Goal: Information Seeking & Learning: Learn about a topic

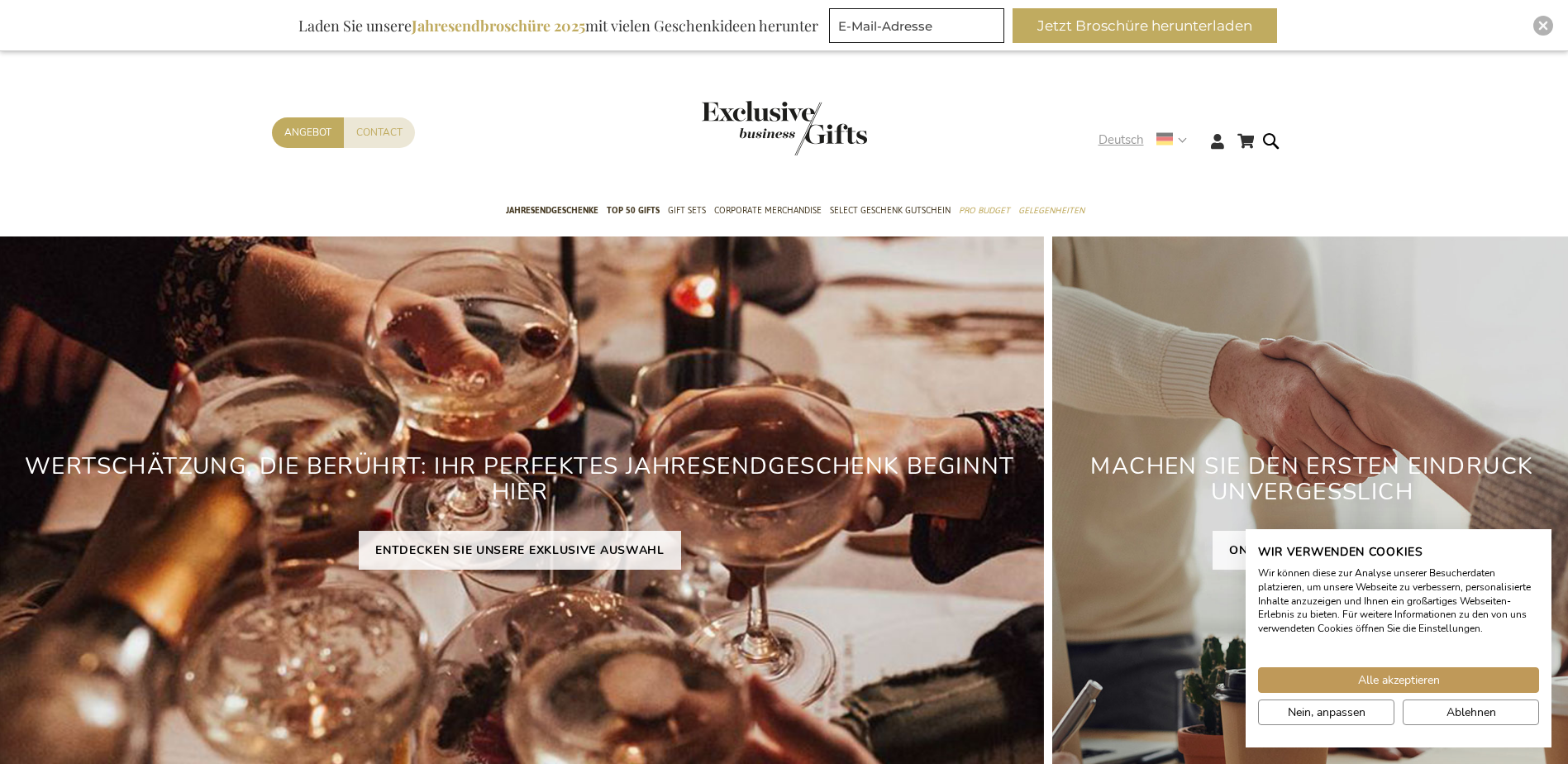
click at [1182, 137] on strong "Deutsch" at bounding box center [1141, 140] width 87 height 19
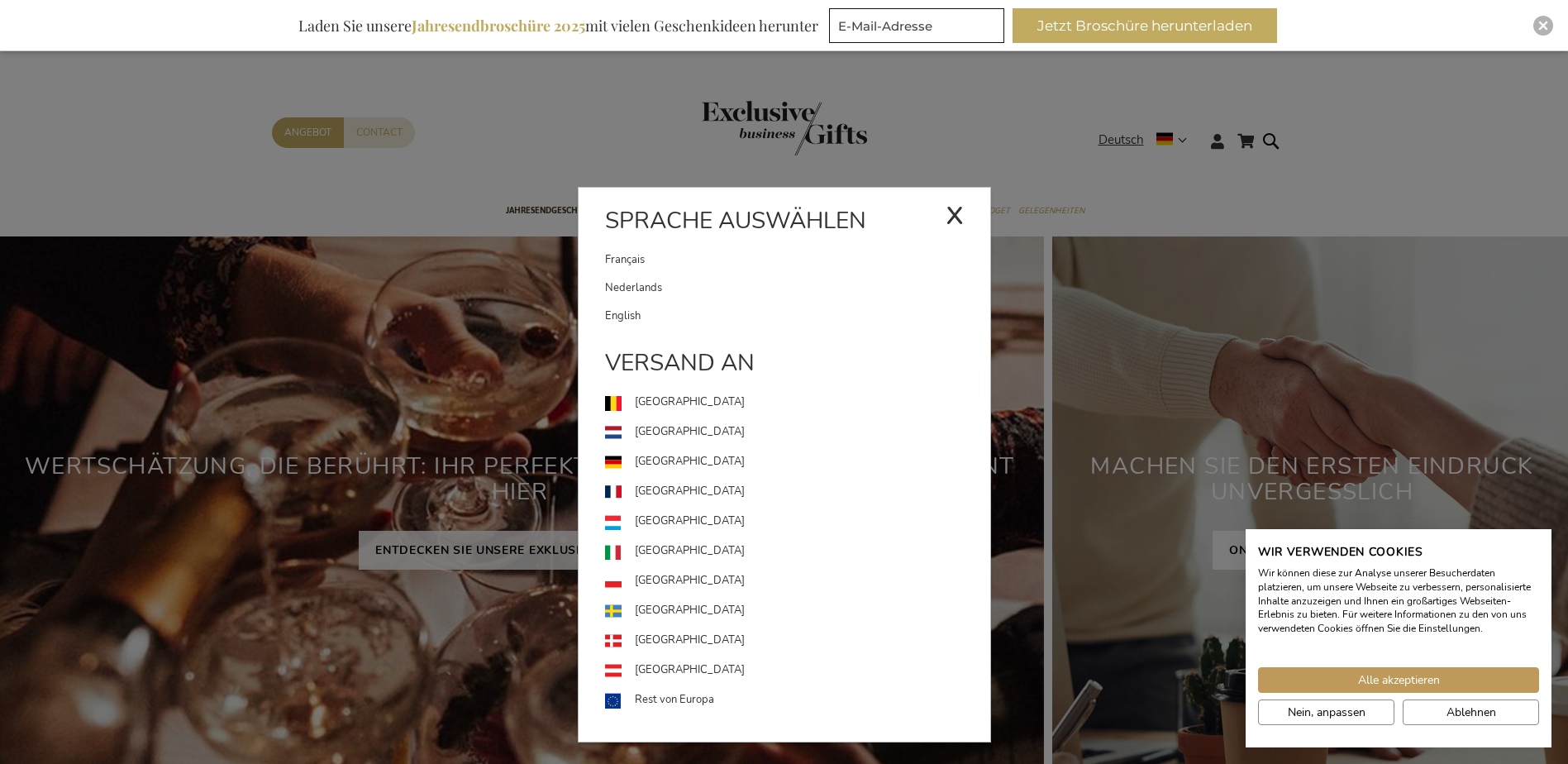
click at [639, 309] on link "English" at bounding box center [797, 316] width 385 height 28
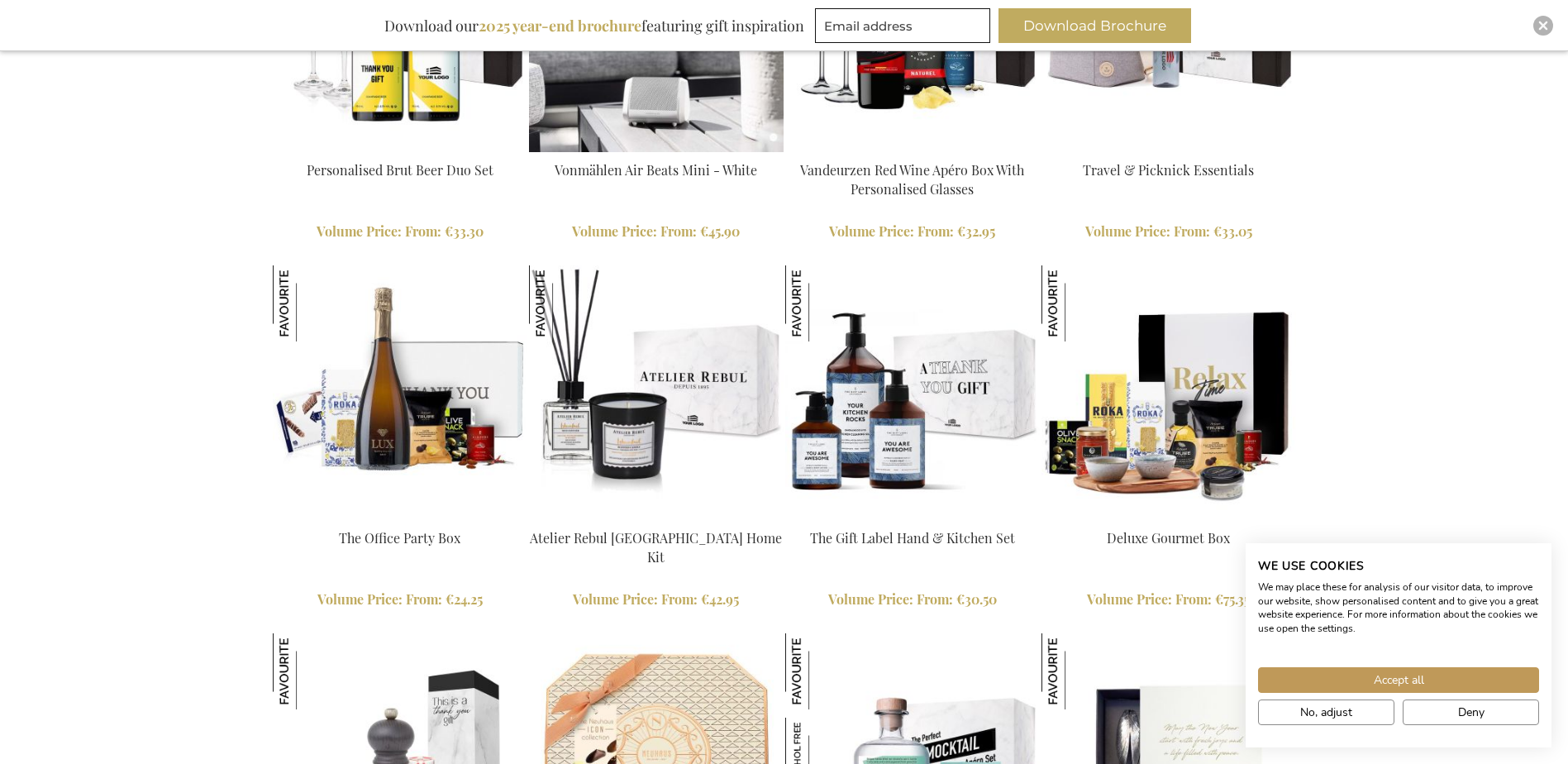
scroll to position [2232, 0]
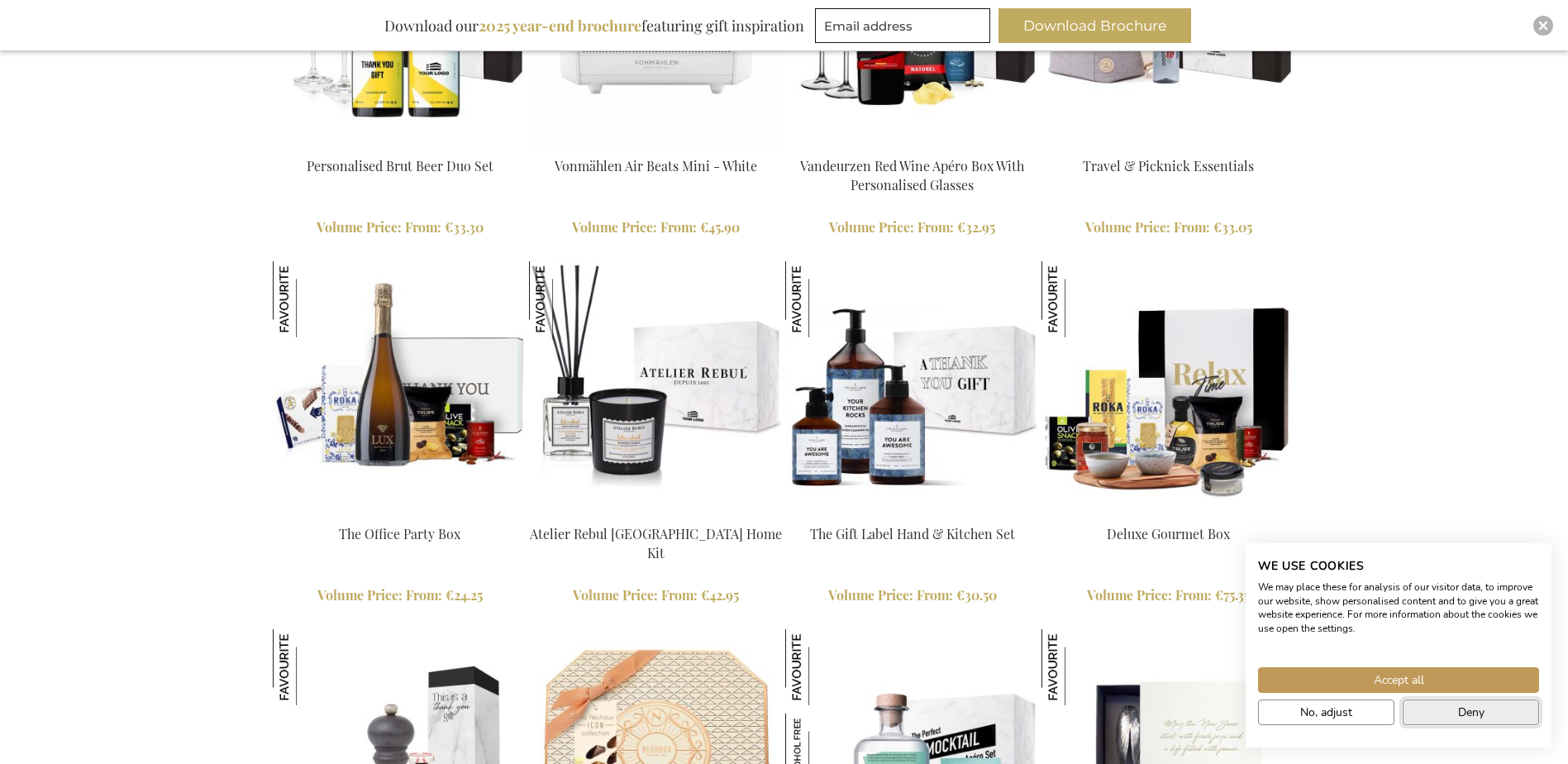
click at [1482, 712] on span "Deny" at bounding box center [1471, 712] width 27 height 17
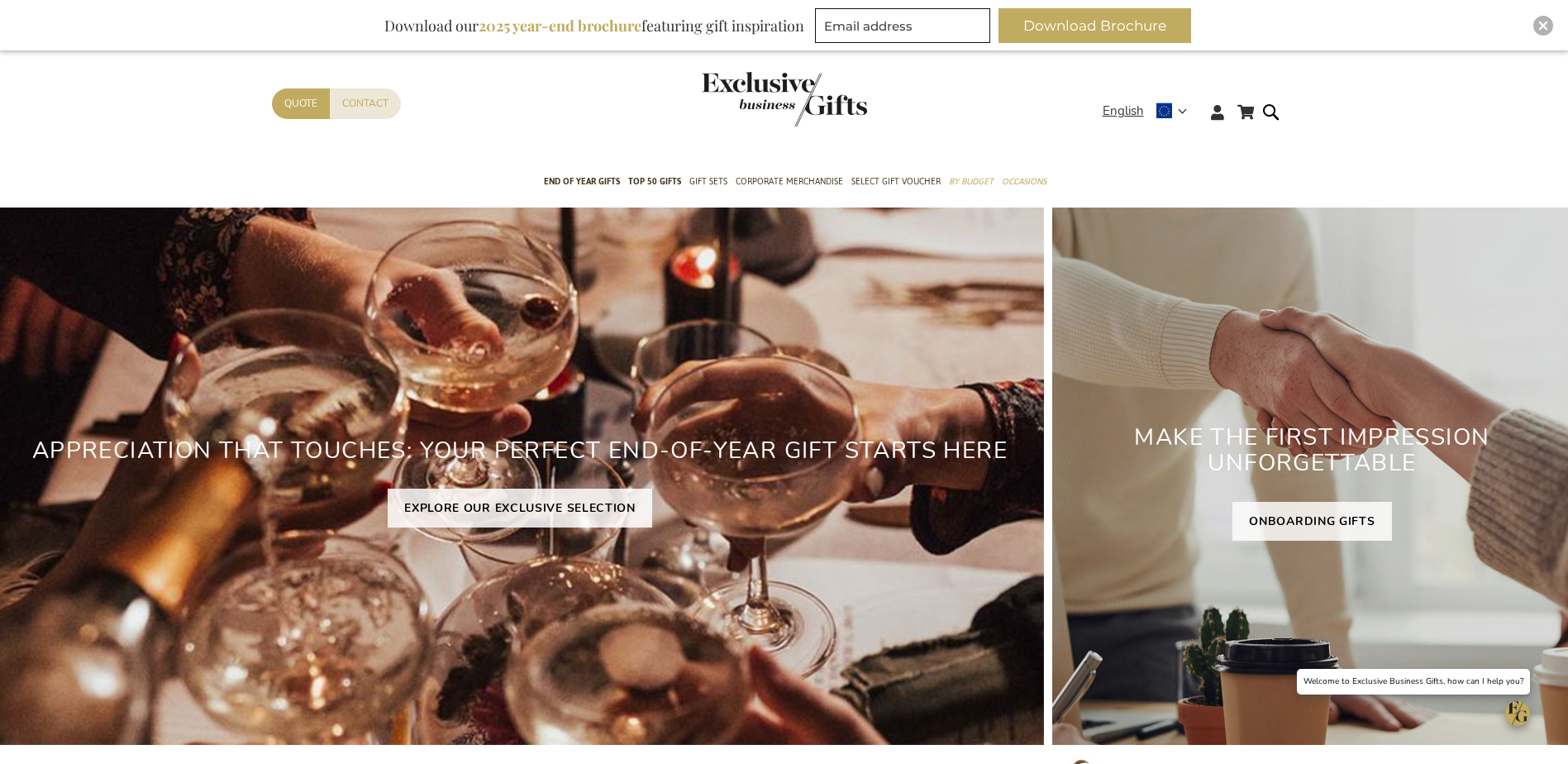
scroll to position [0, 0]
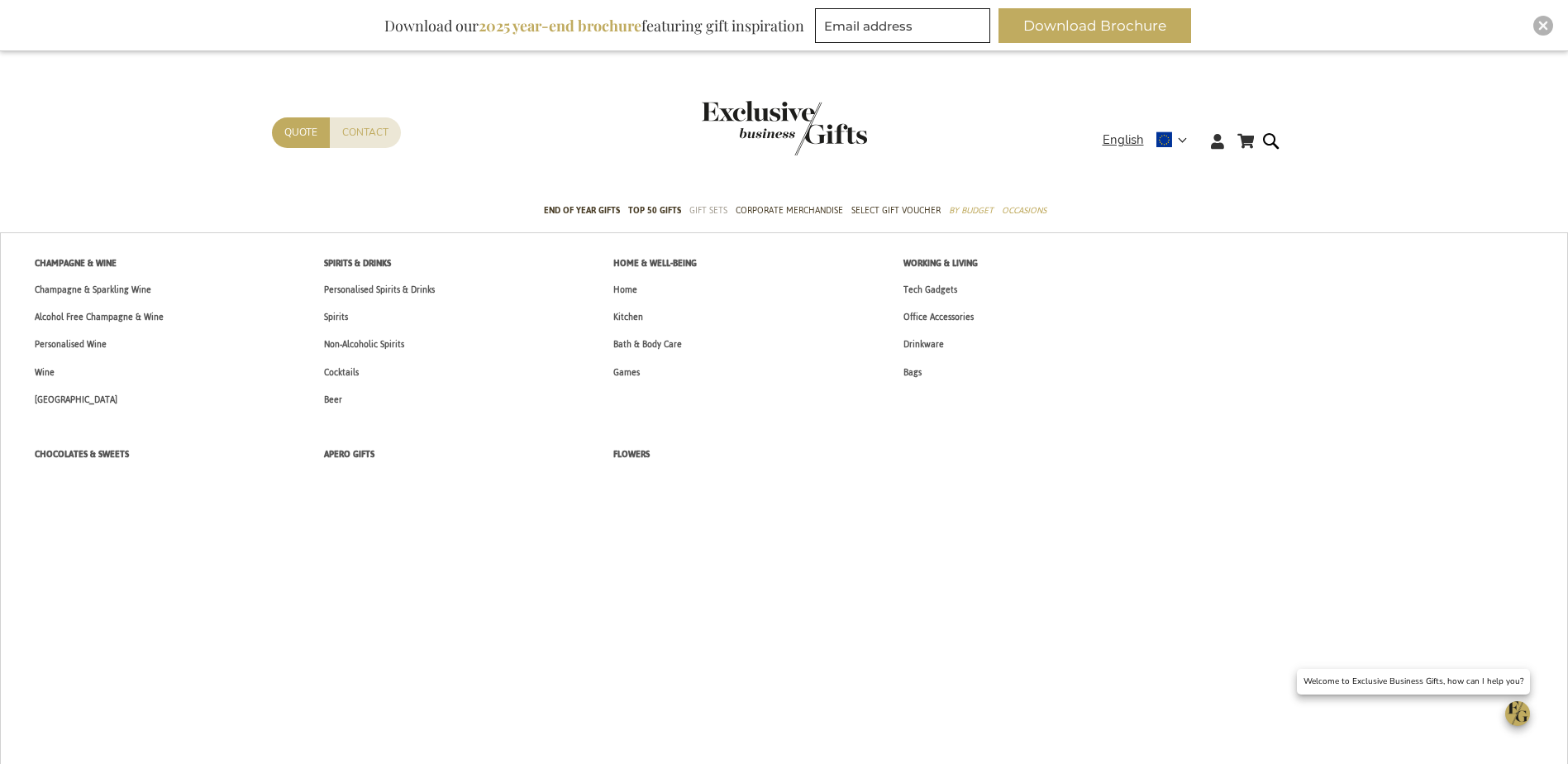
click at [721, 206] on span "Gift Sets" at bounding box center [708, 210] width 38 height 17
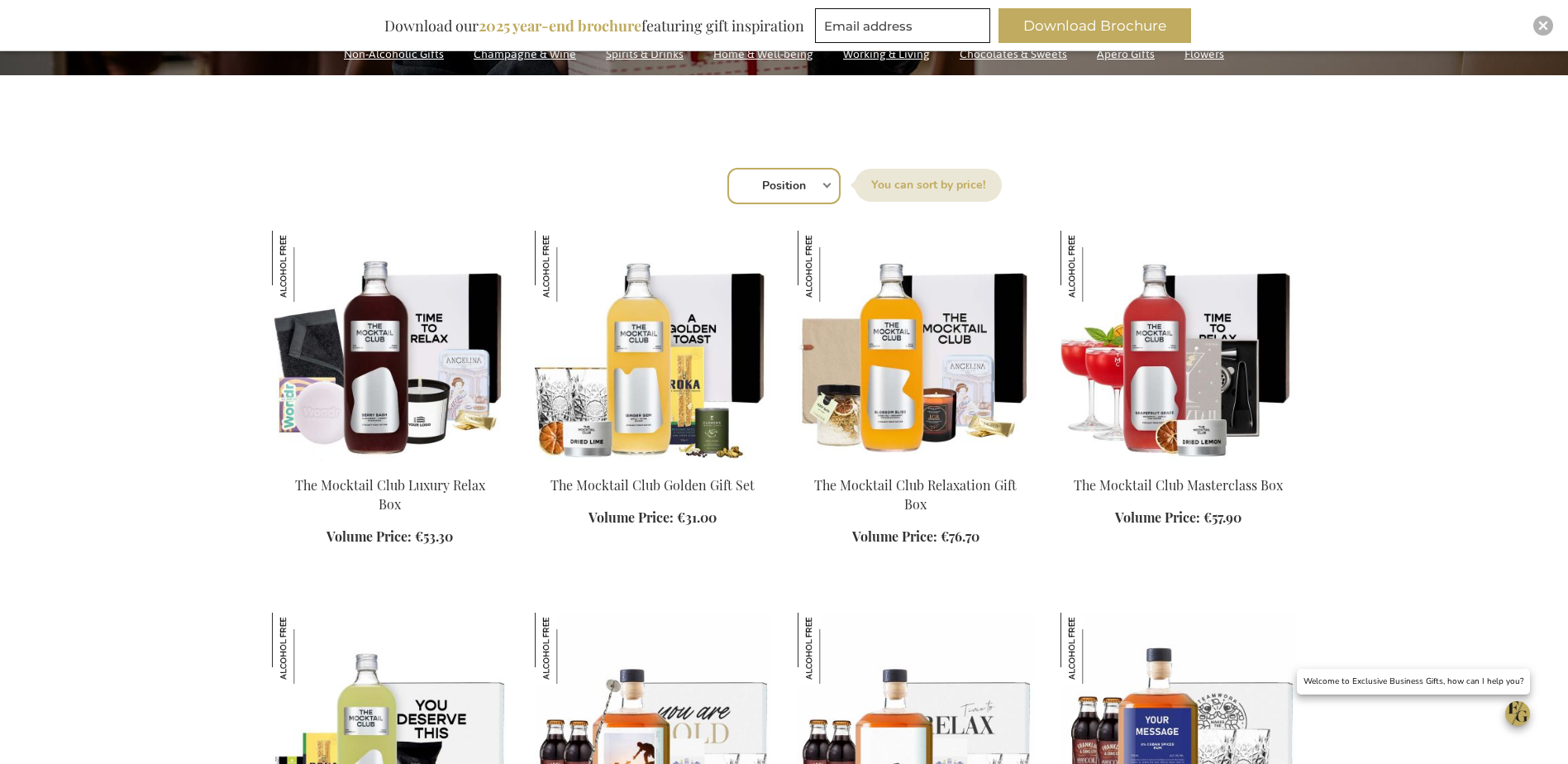
scroll to position [496, 0]
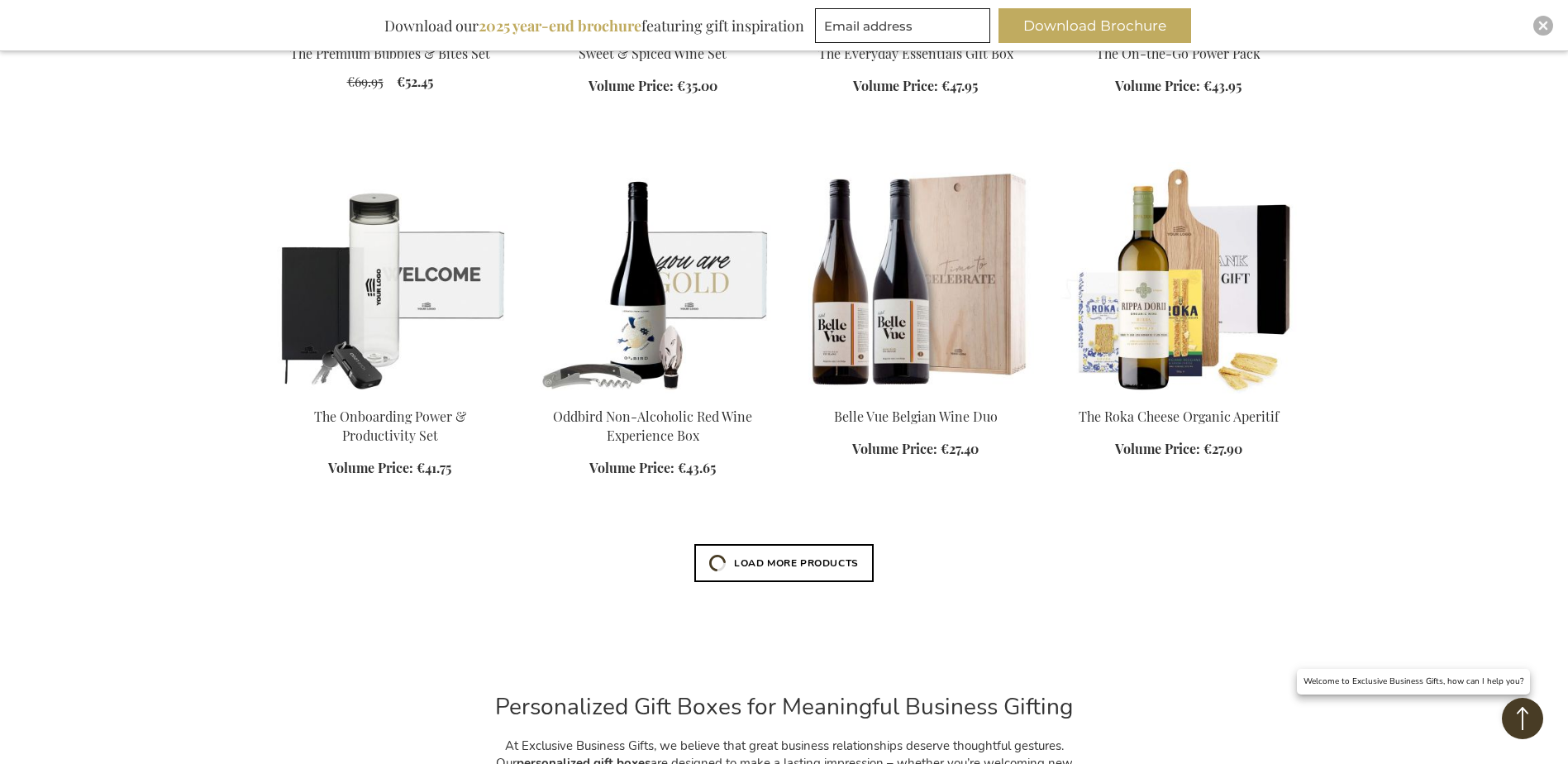
scroll to position [3803, 0]
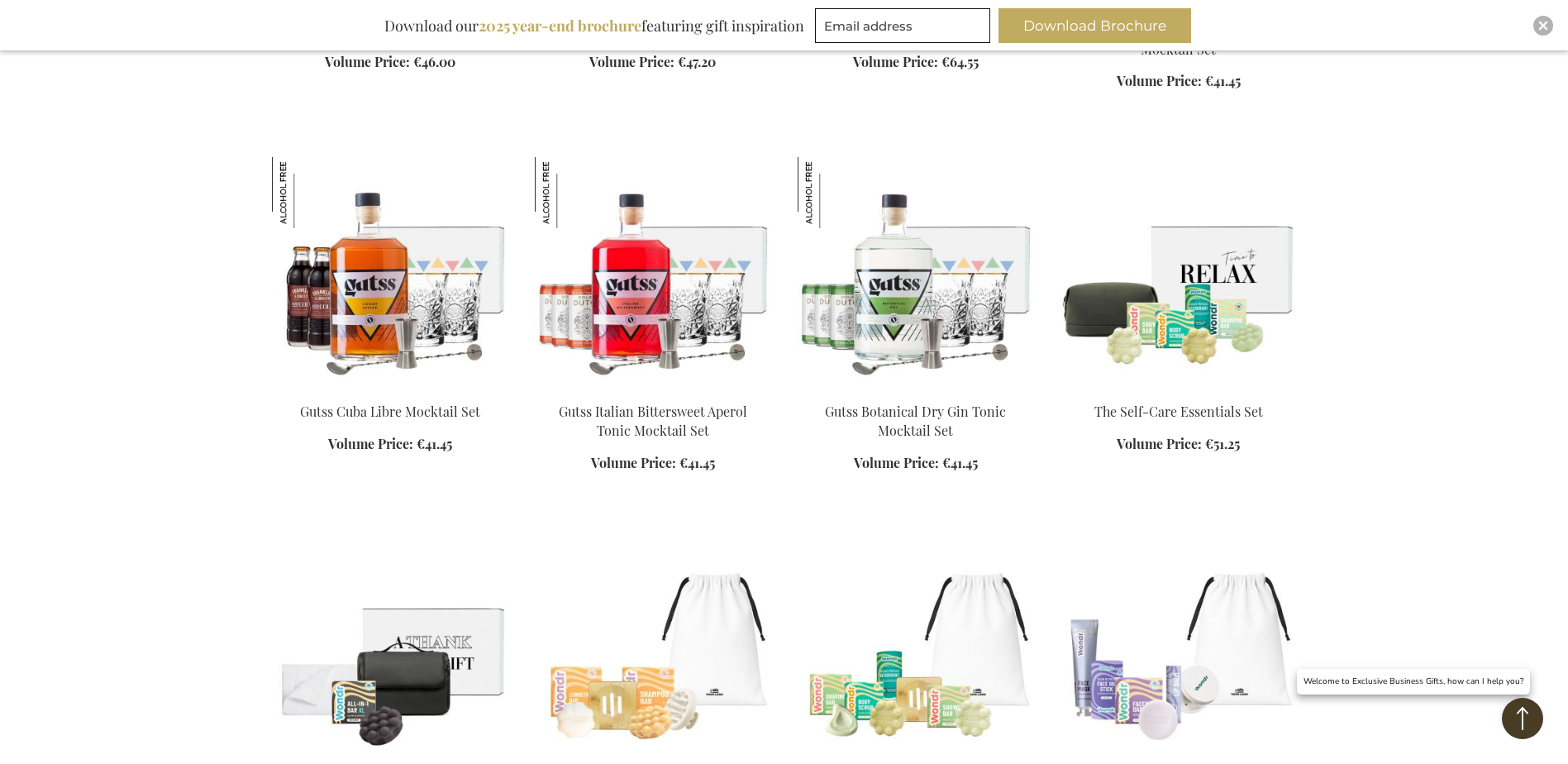
scroll to position [5374, 0]
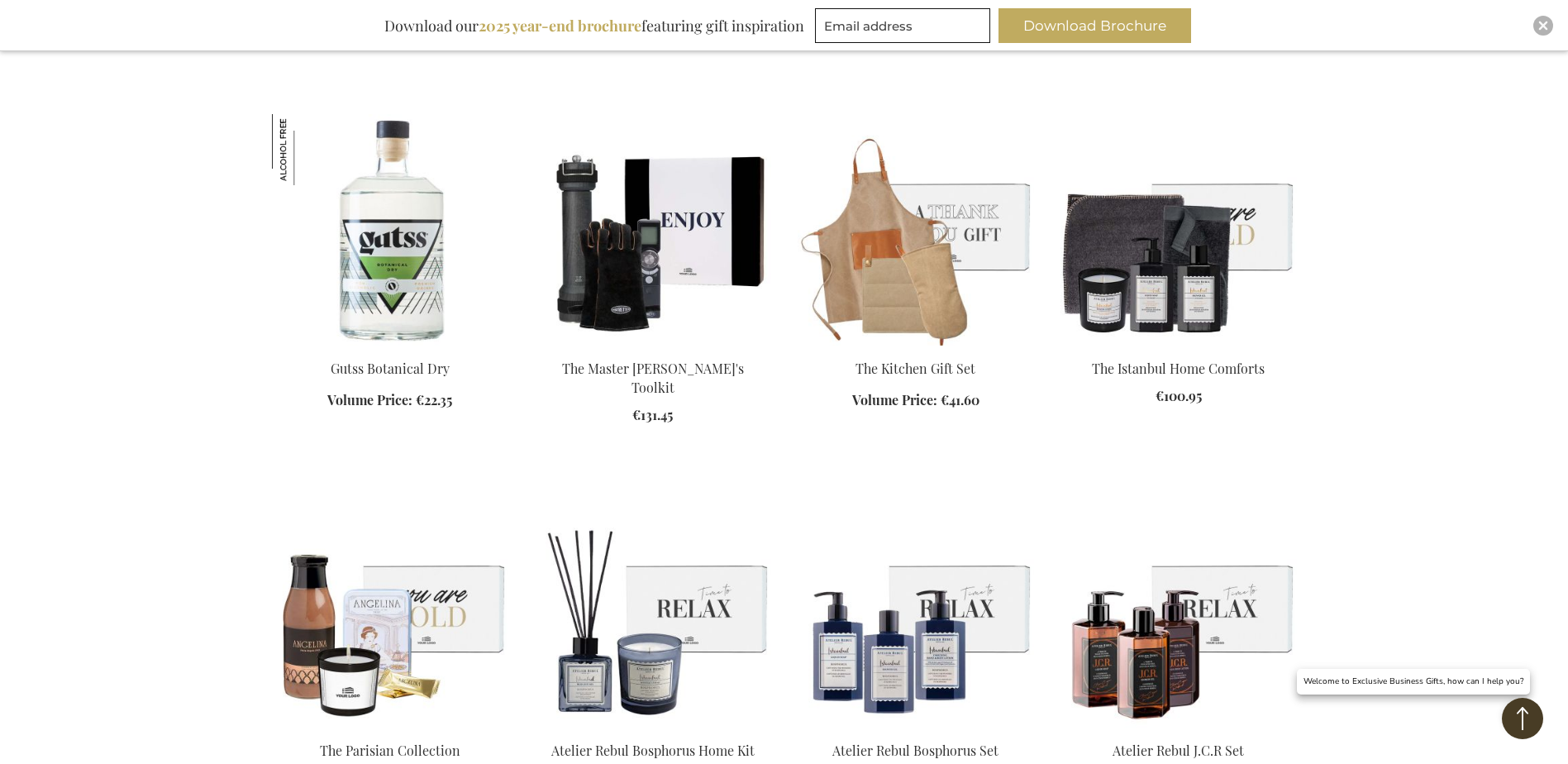
scroll to position [6283, 0]
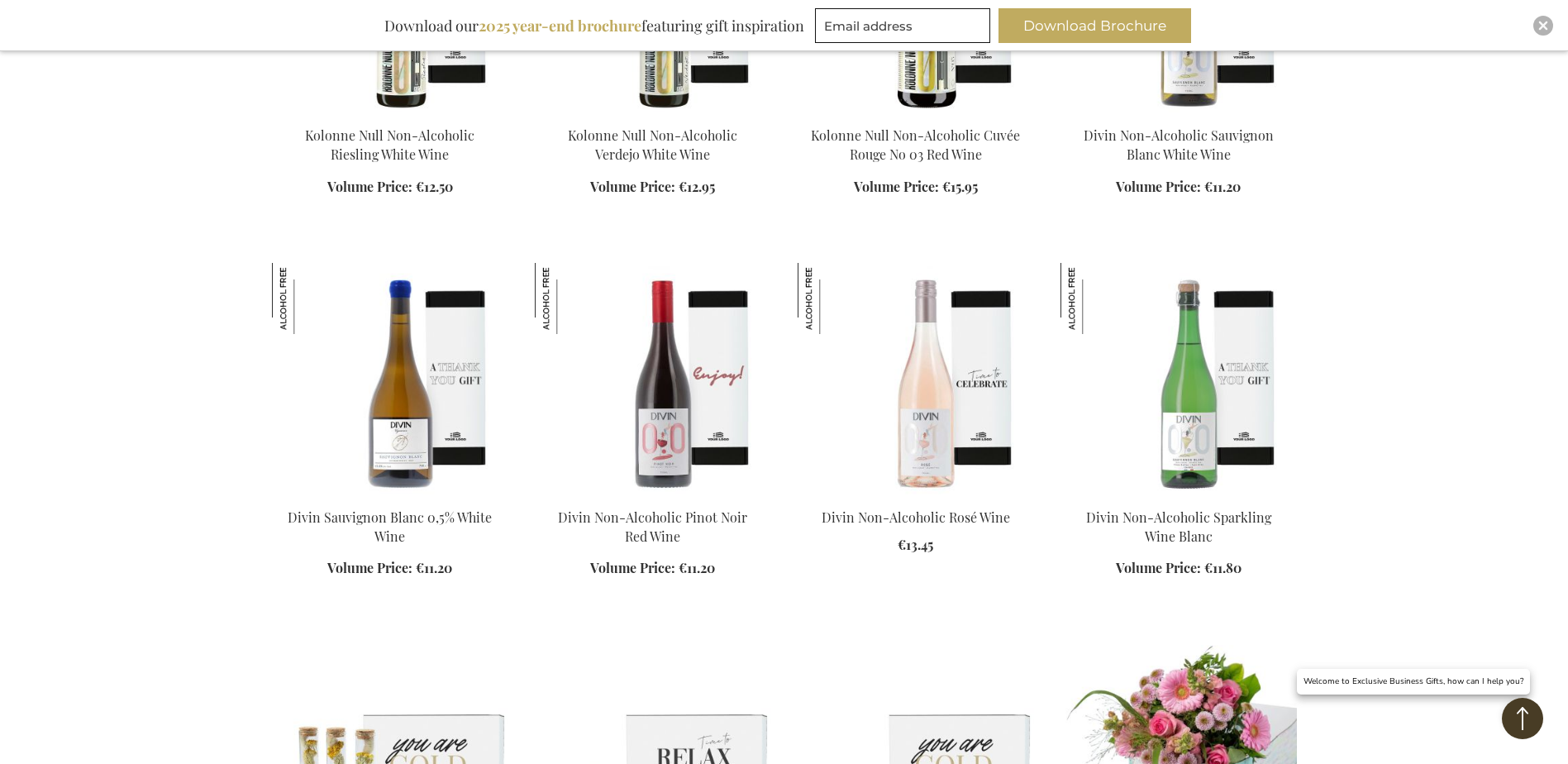
scroll to position [8598, 0]
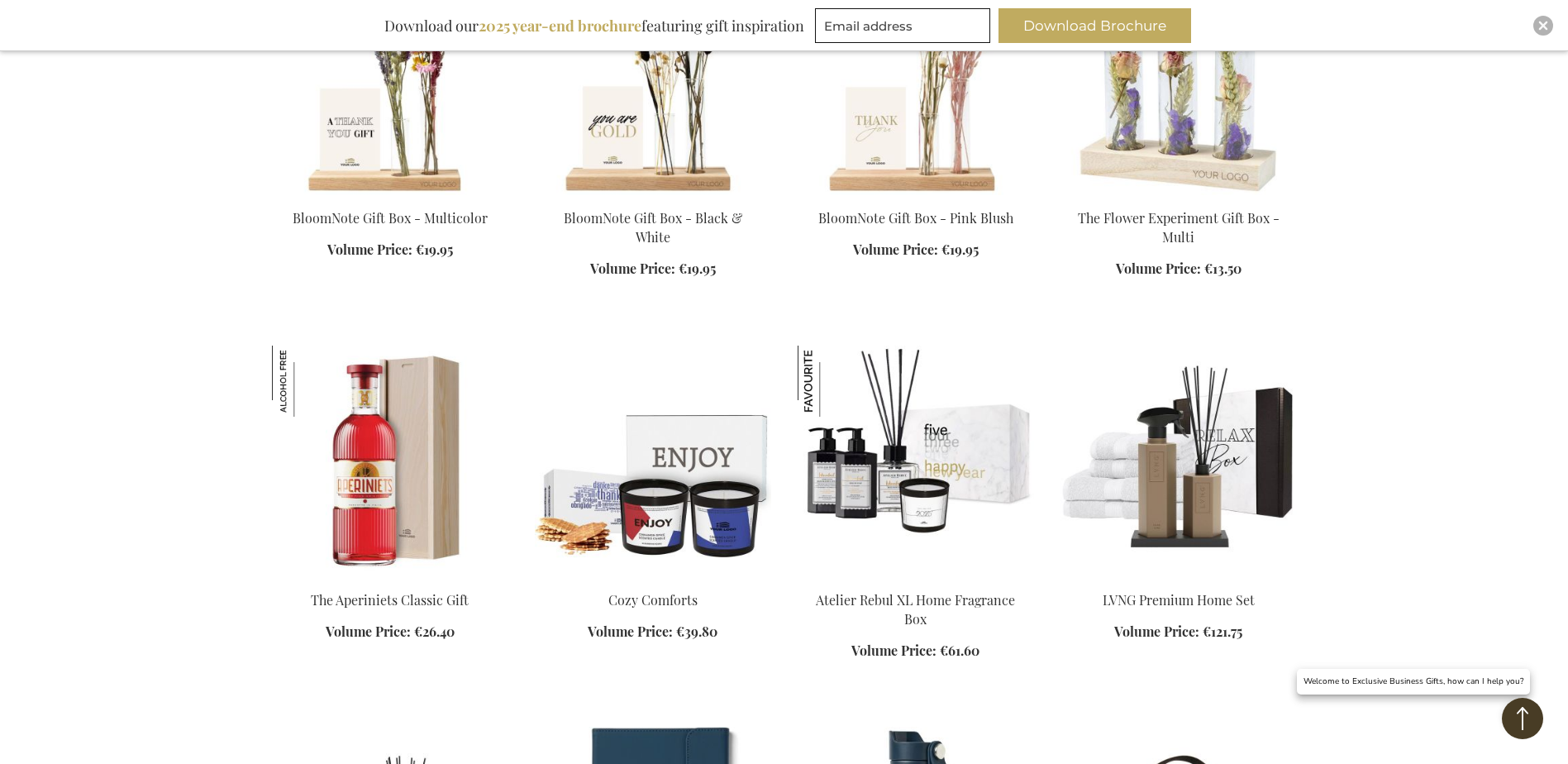
scroll to position [11822, 0]
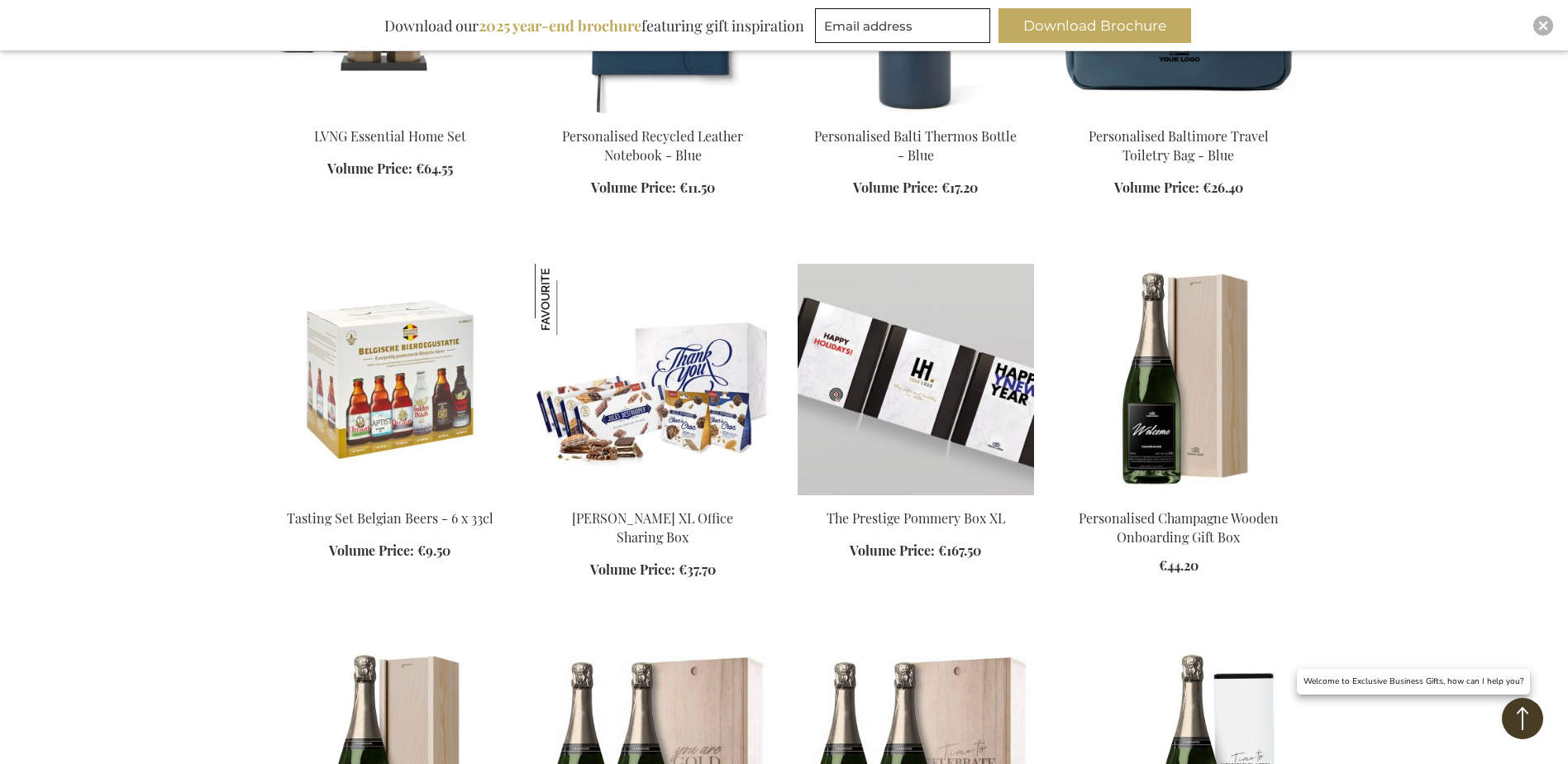
scroll to position [12236, 0]
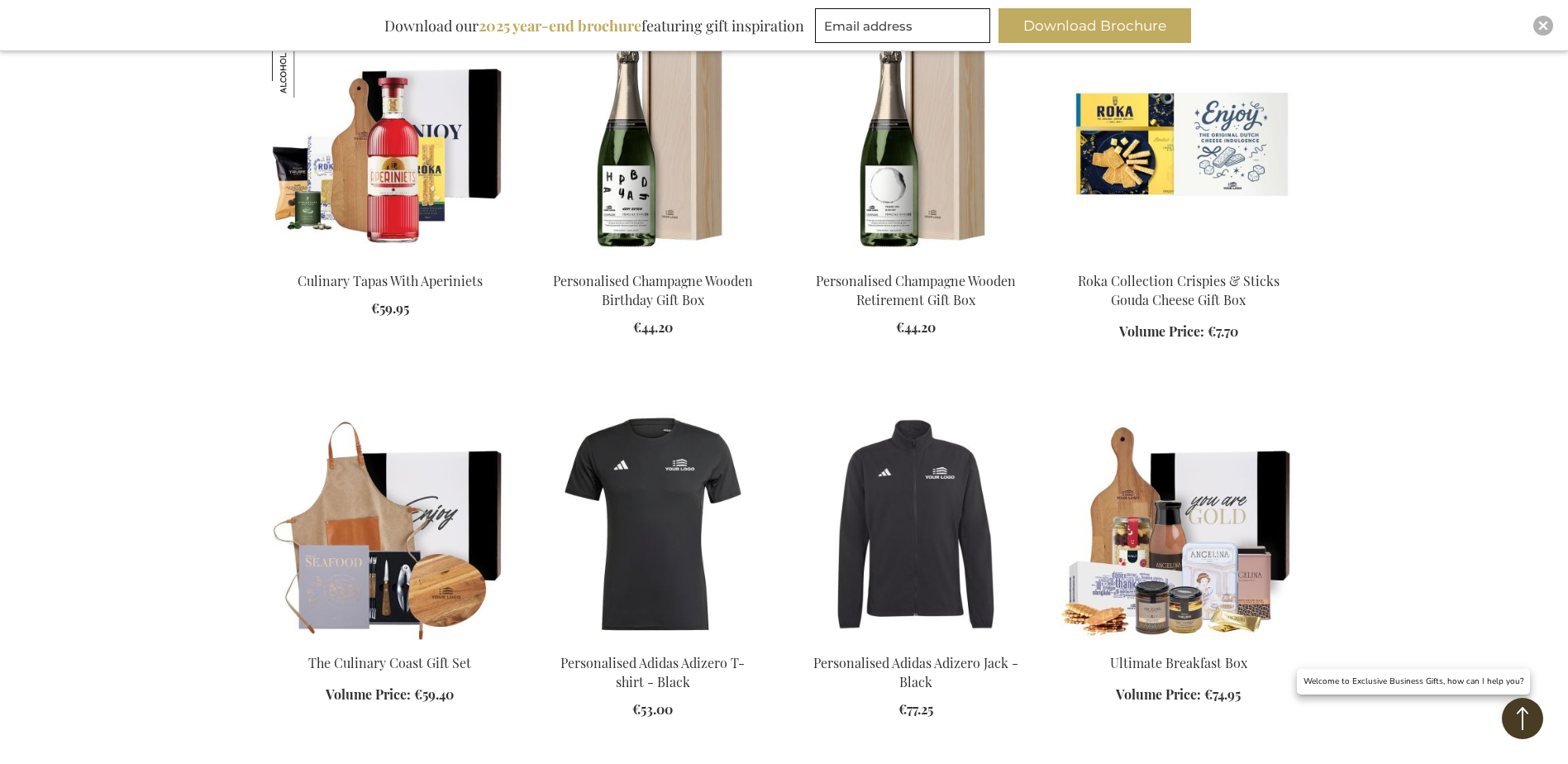
scroll to position [13806, 0]
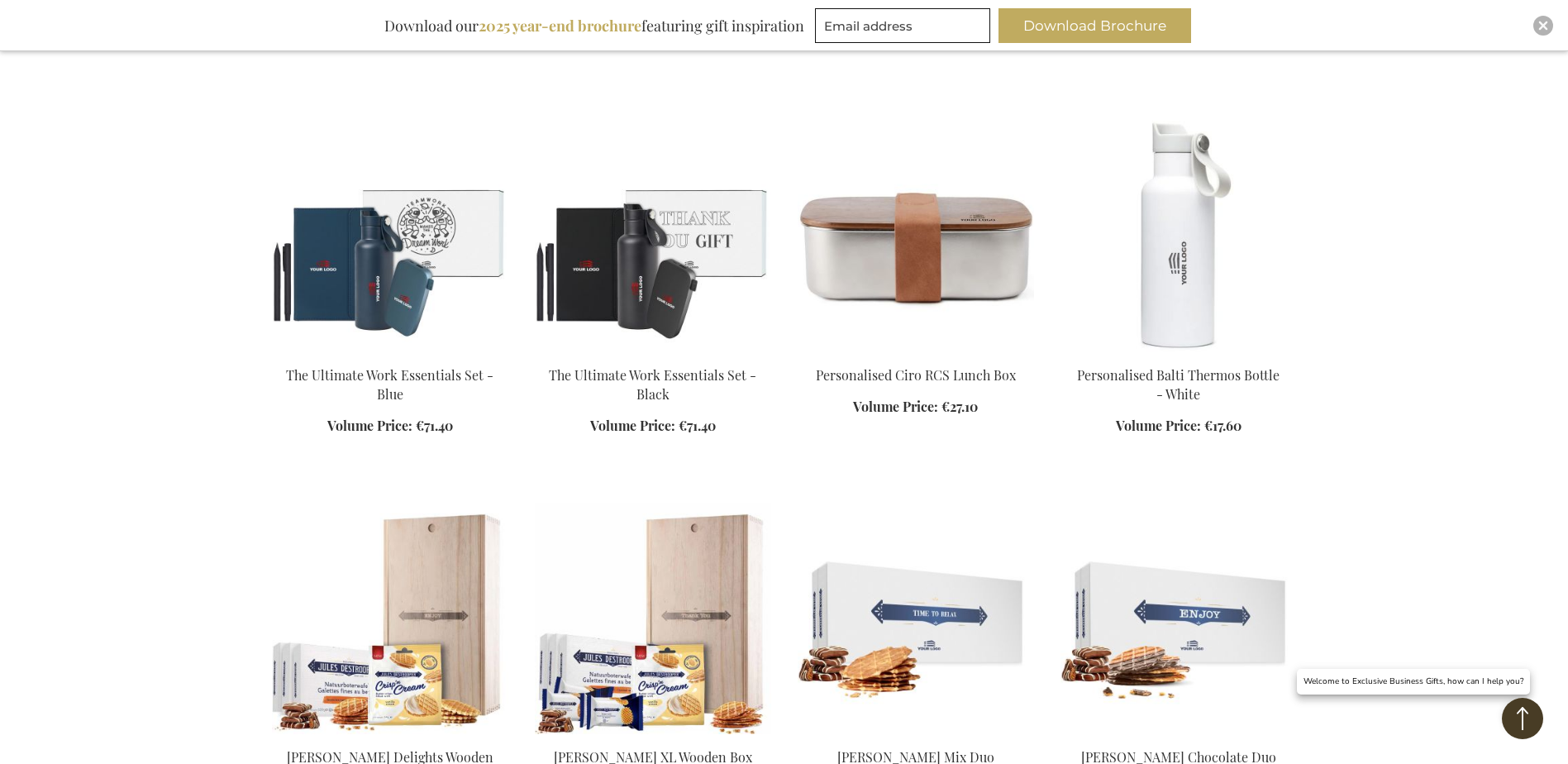
scroll to position [16039, 0]
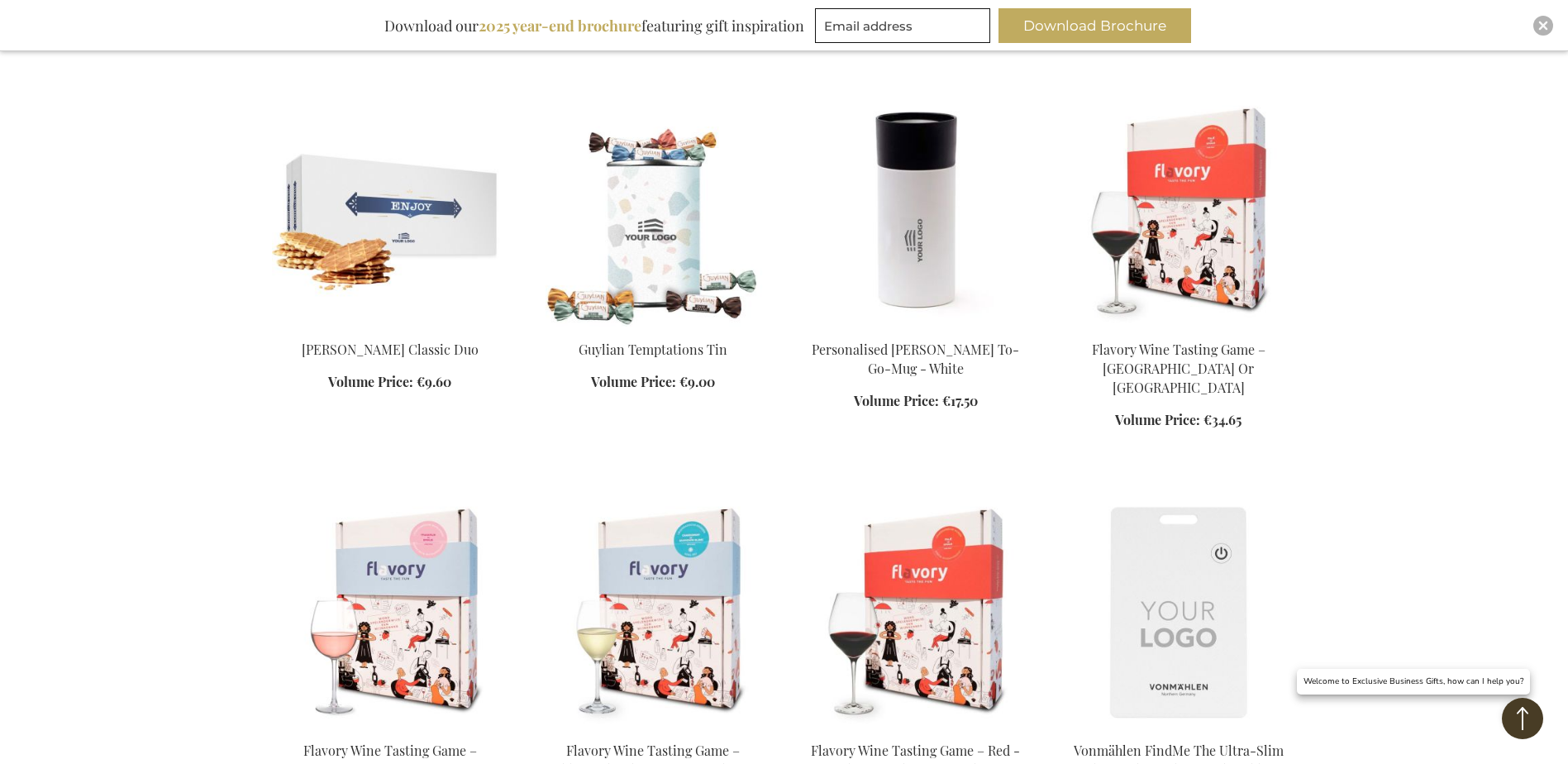
scroll to position [16535, 0]
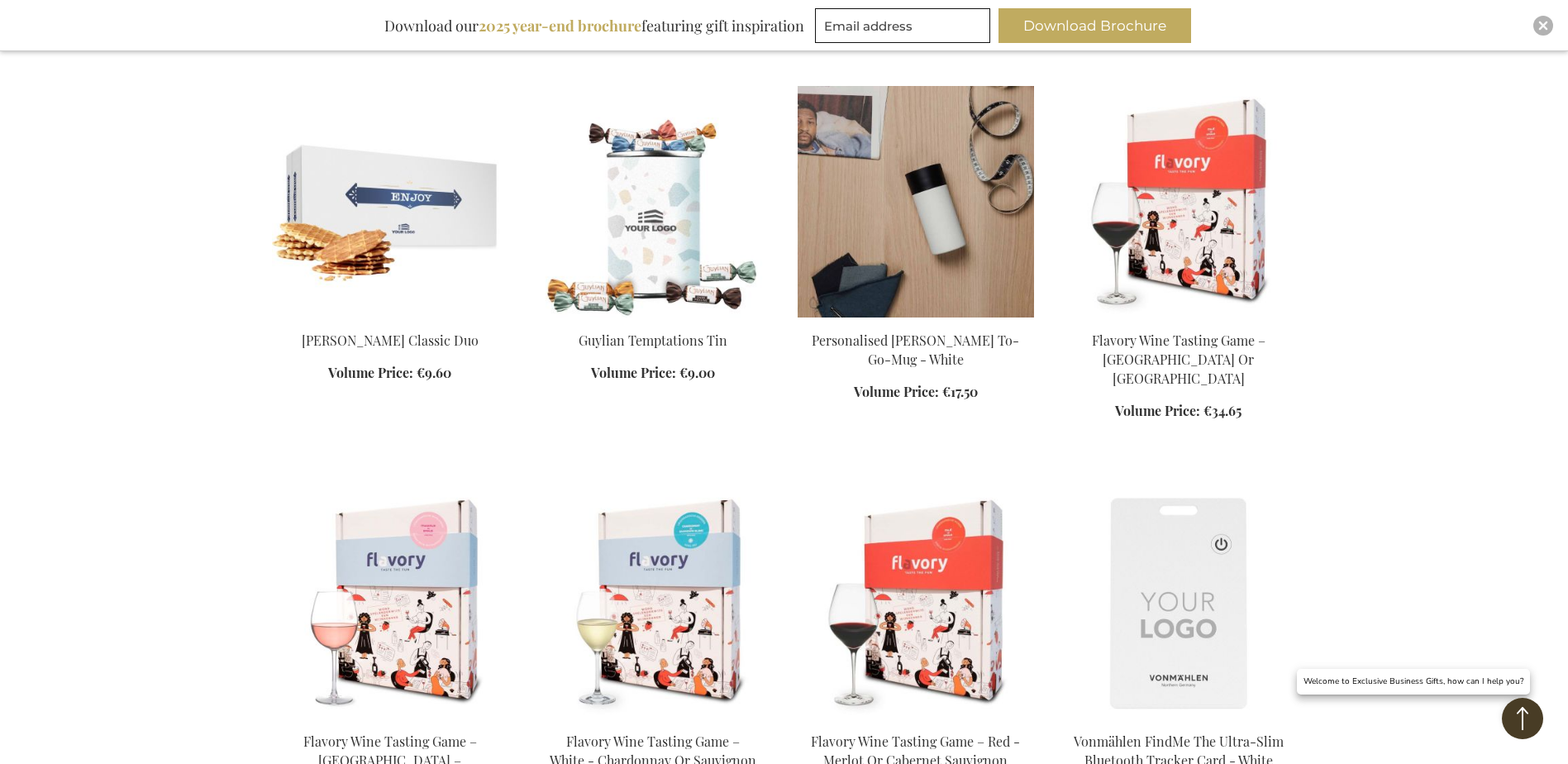
click at [945, 233] on img at bounding box center [915, 202] width 236 height 232
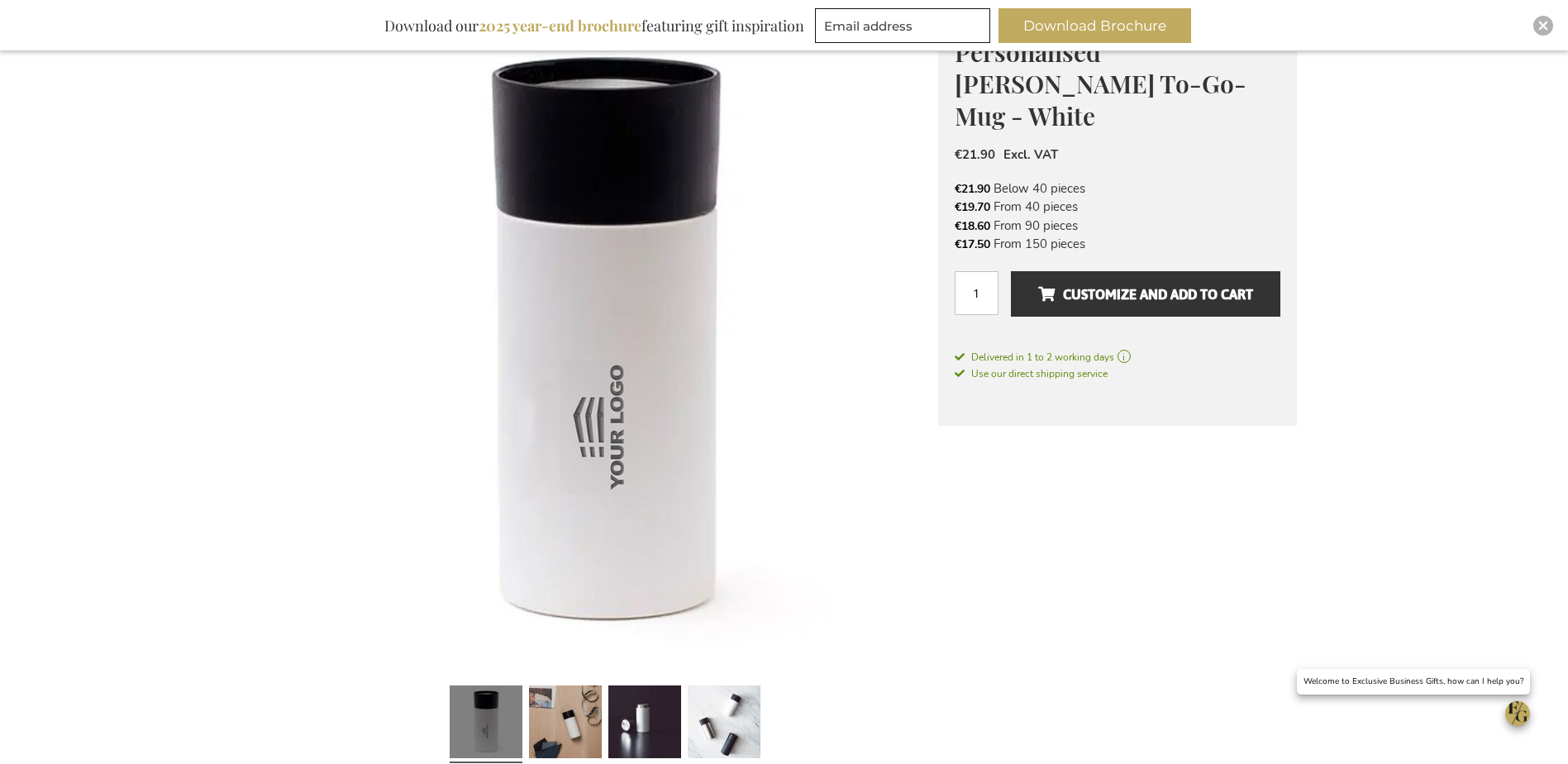
scroll to position [248, 0]
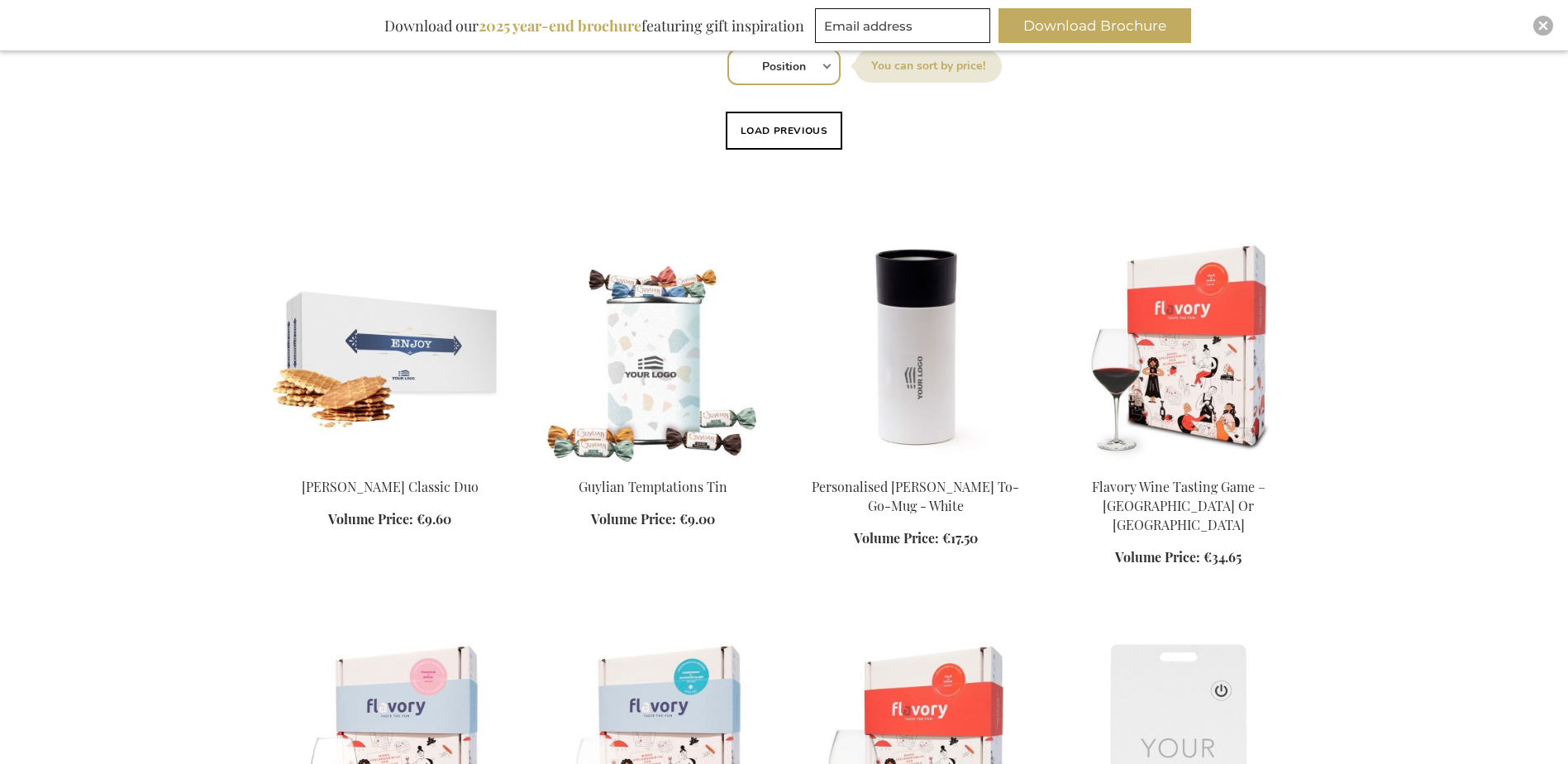
scroll to position [718, 0]
